Goal: Navigation & Orientation: Find specific page/section

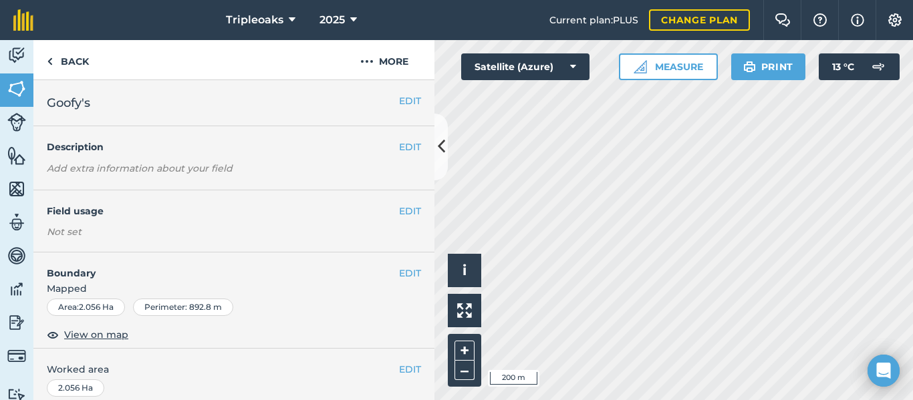
click at [444, 151] on div "Activity Fields Livestock Features Maps Team Vehicles Data Reporting Billing Tu…" at bounding box center [456, 220] width 913 height 360
click at [75, 63] on link "Back" at bounding box center [67, 59] width 69 height 39
click at [21, 91] on img at bounding box center [16, 89] width 19 height 20
